Goal: Information Seeking & Learning: Learn about a topic

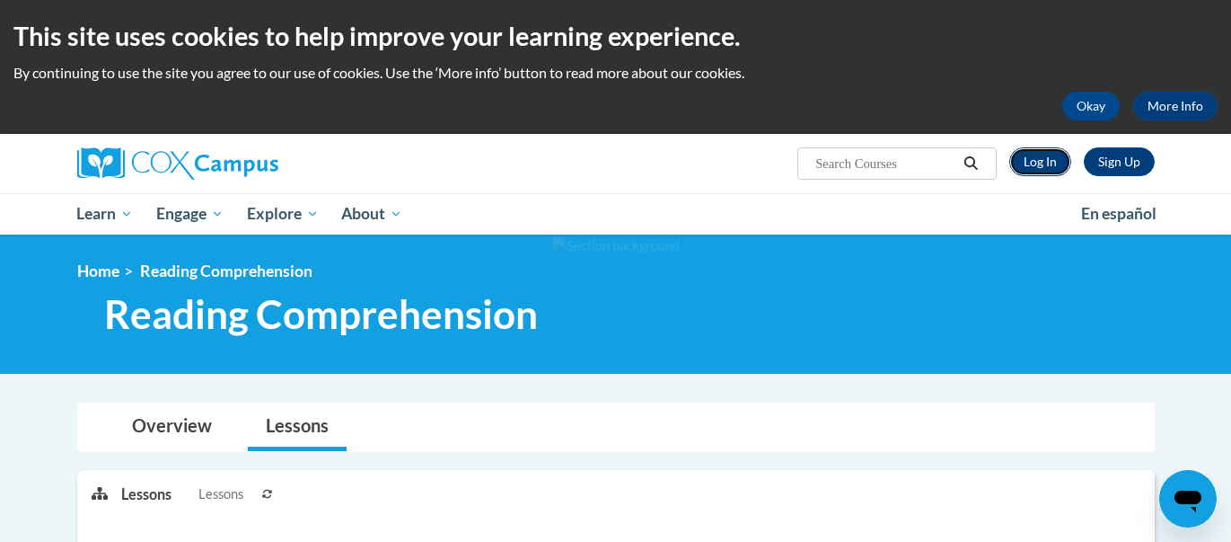
click at [1032, 157] on link "Log In" at bounding box center [1041, 161] width 62 height 29
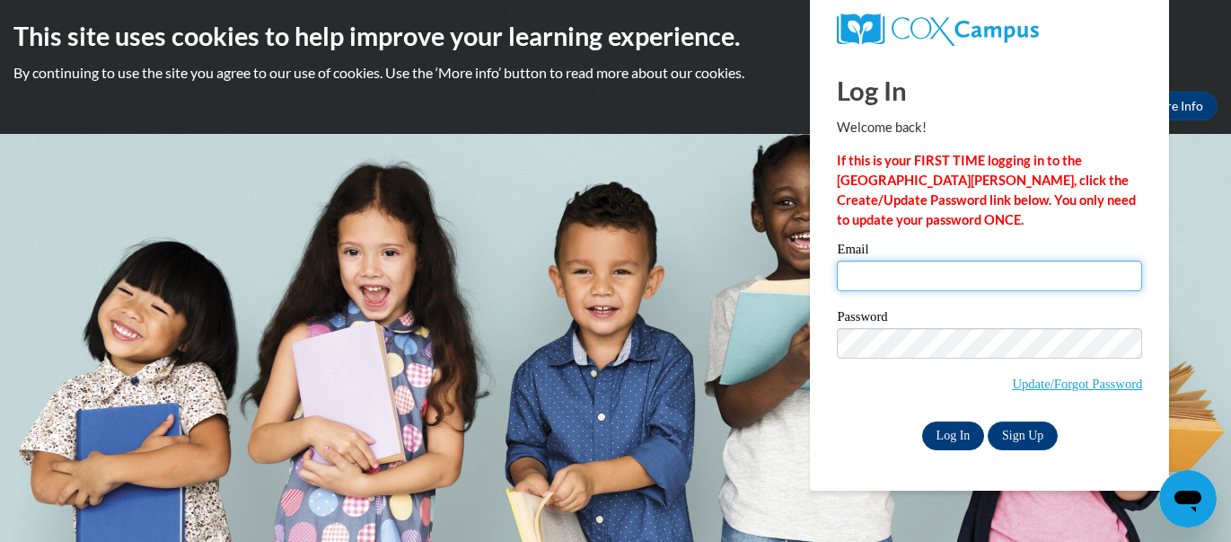
type input "cbusche@misd.k12.wi.us"
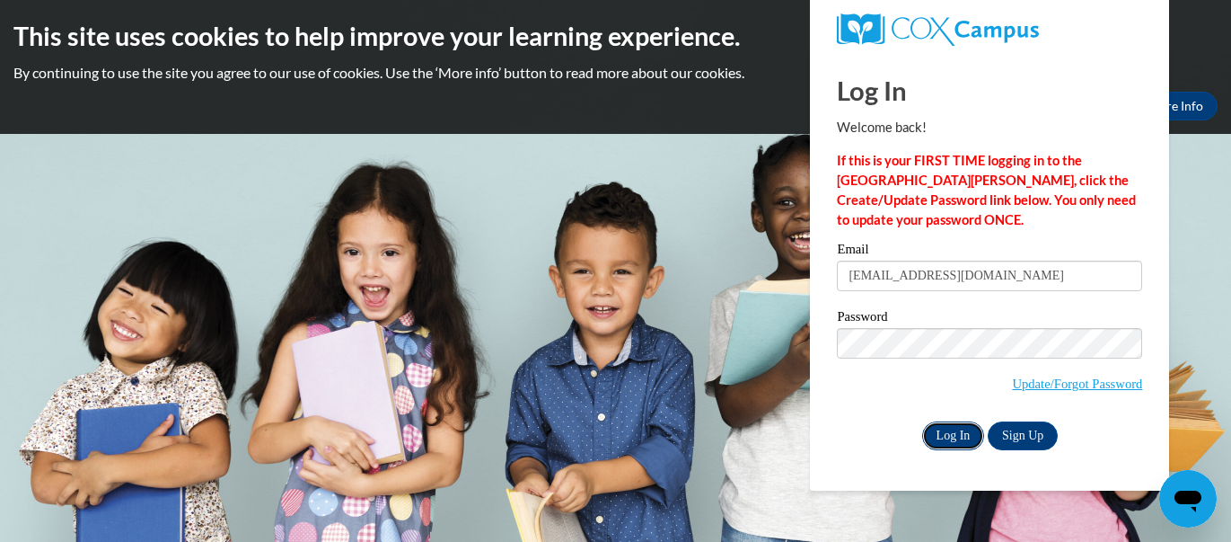
click at [954, 439] on input "Log In" at bounding box center [953, 435] width 63 height 29
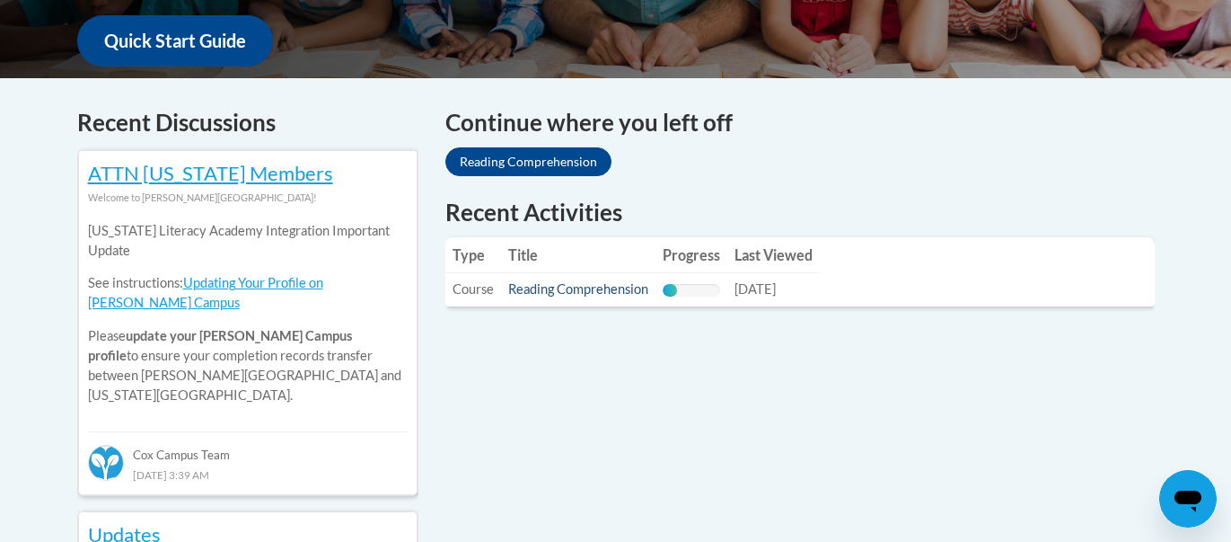
scroll to position [697, 0]
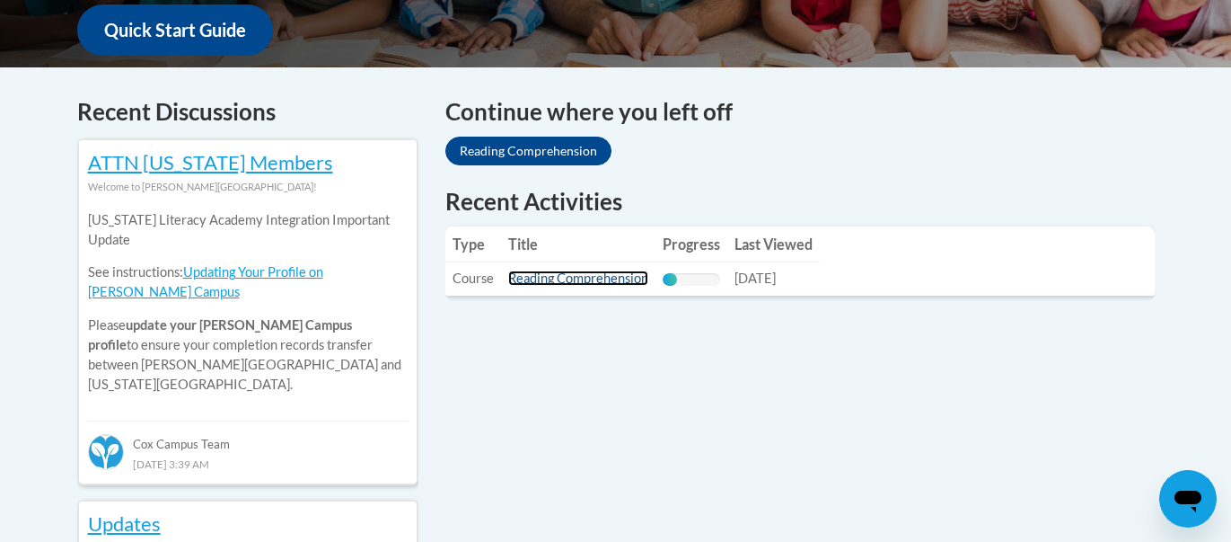
click at [548, 278] on link "Reading Comprehension" at bounding box center [578, 277] width 140 height 15
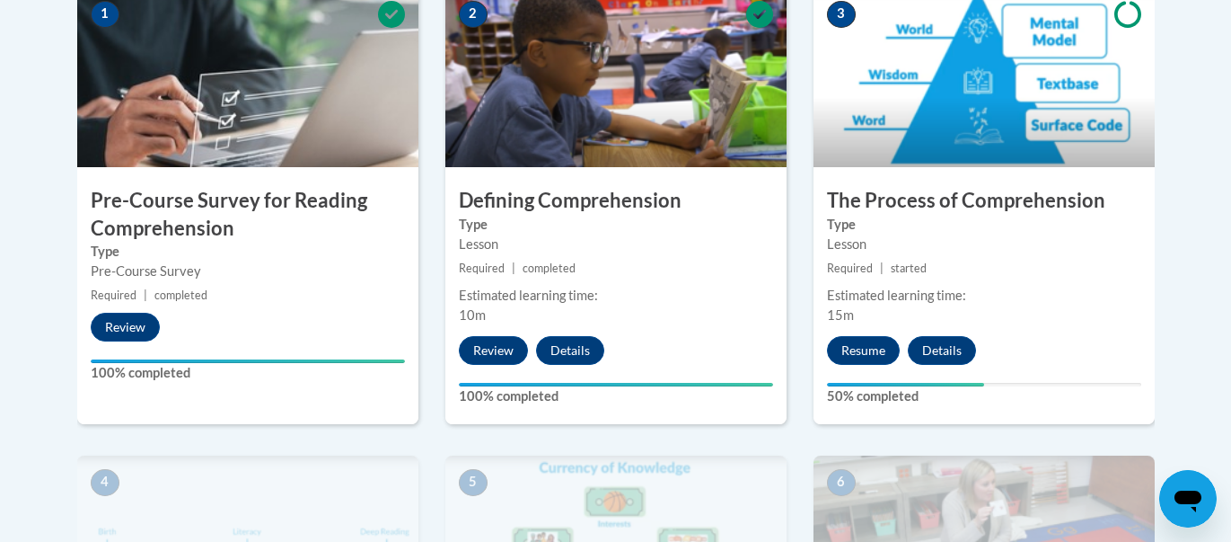
scroll to position [688, 0]
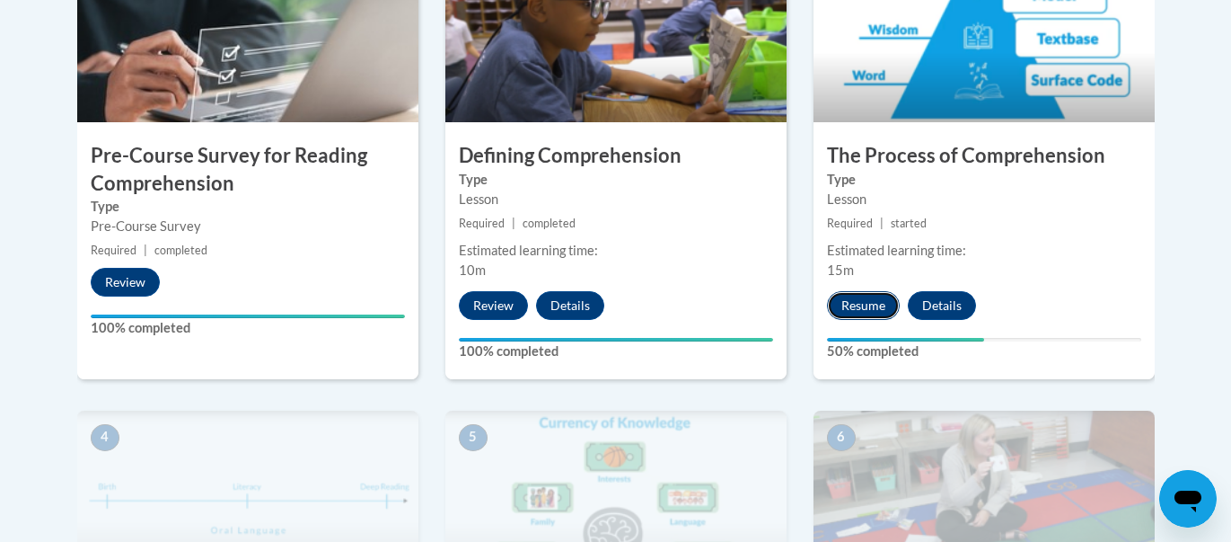
click at [847, 301] on button "Resume" at bounding box center [863, 305] width 73 height 29
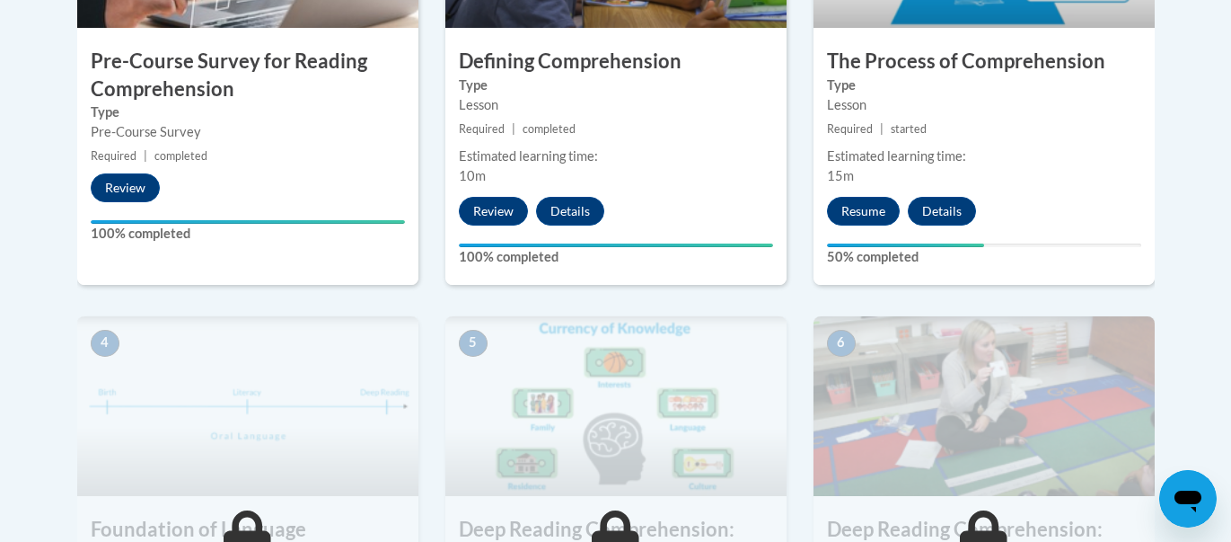
scroll to position [809, 0]
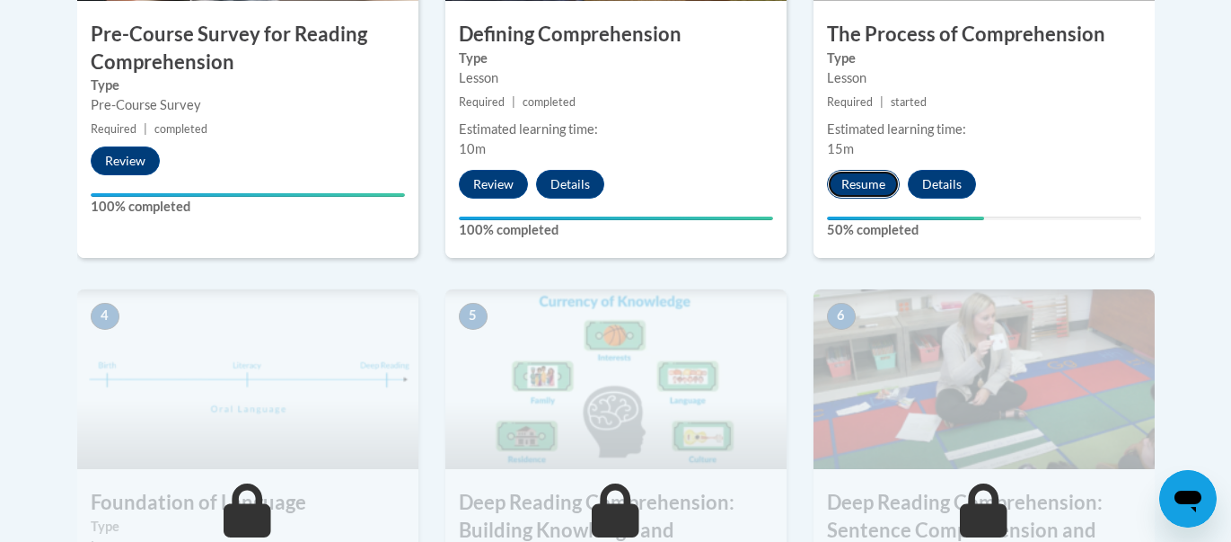
click at [856, 184] on button "Resume" at bounding box center [863, 184] width 73 height 29
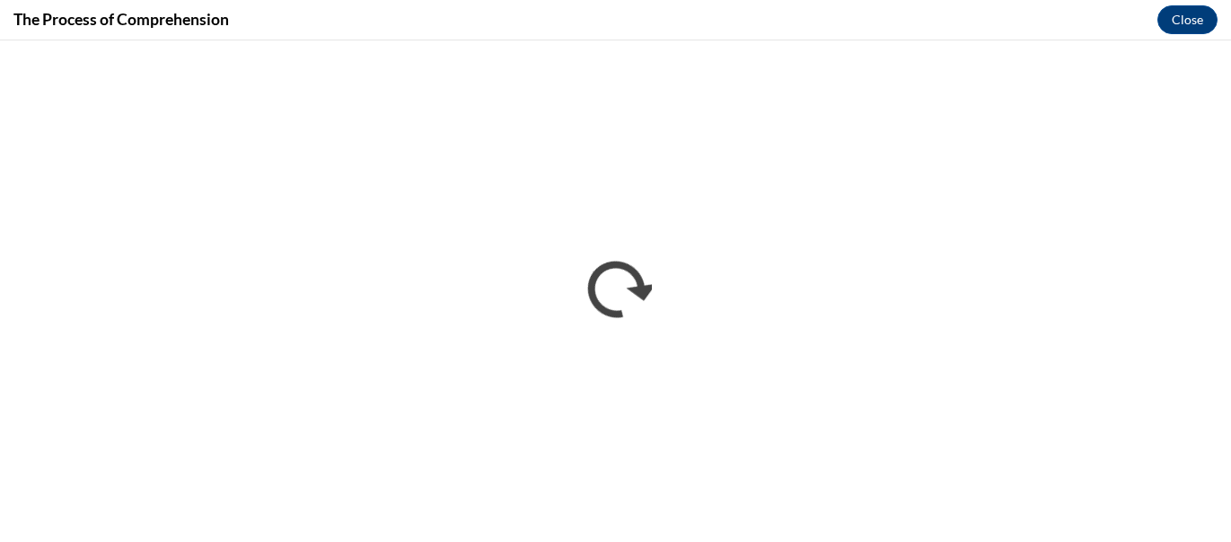
scroll to position [0, 0]
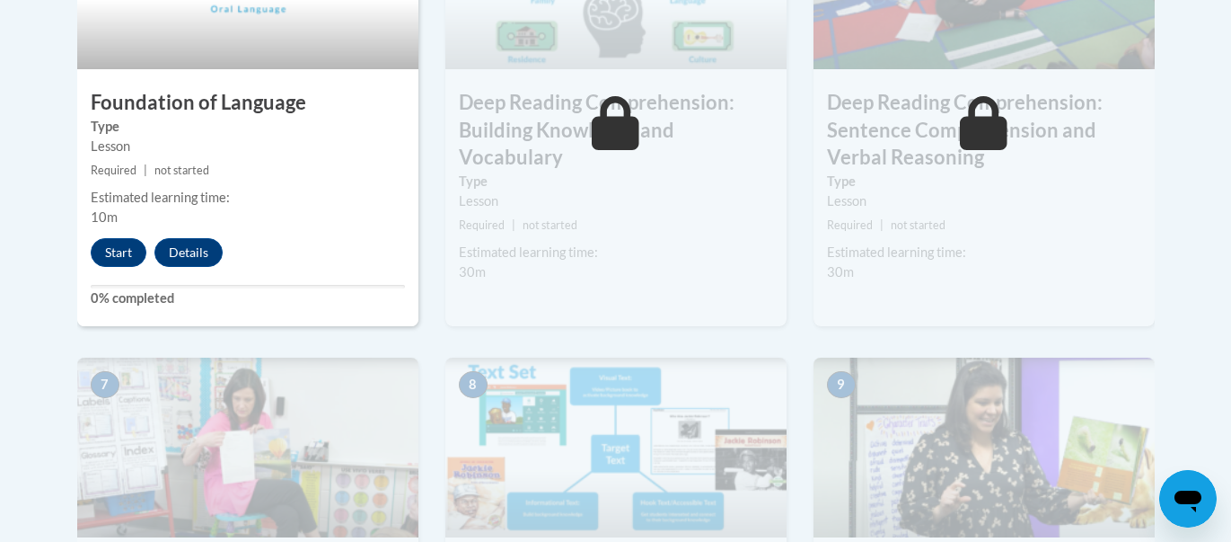
scroll to position [1206, 0]
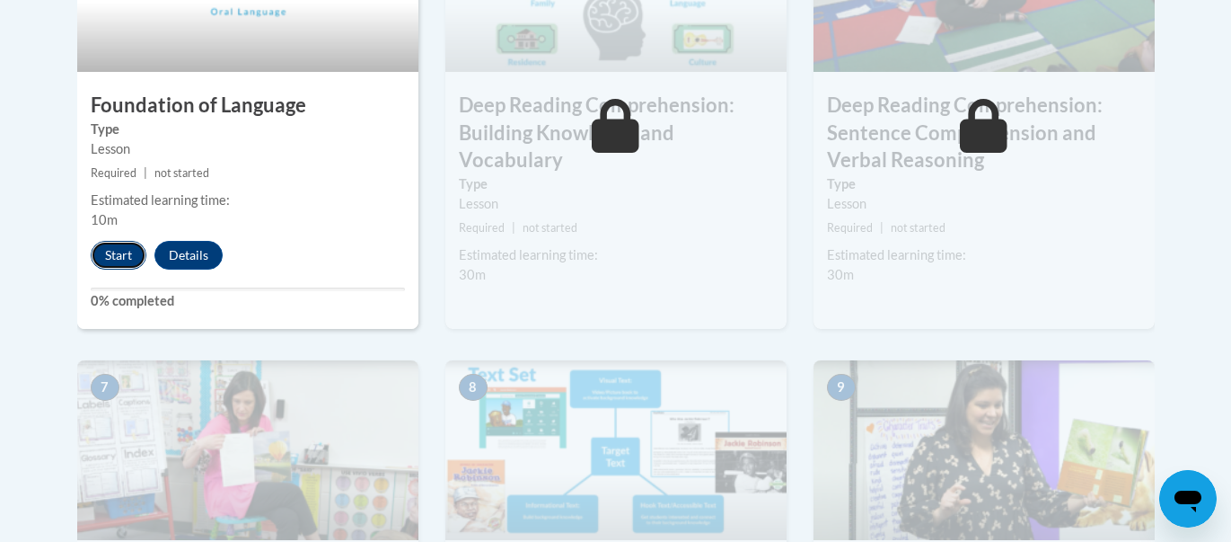
click at [117, 247] on button "Start" at bounding box center [119, 255] width 56 height 29
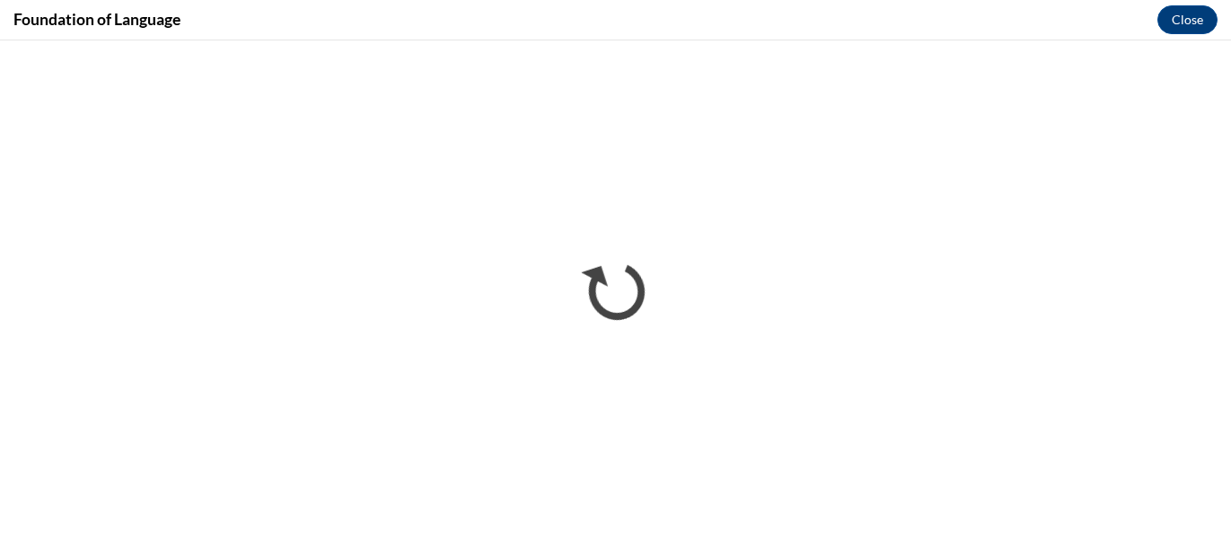
scroll to position [0, 0]
